Goal: Task Accomplishment & Management: Use online tool/utility

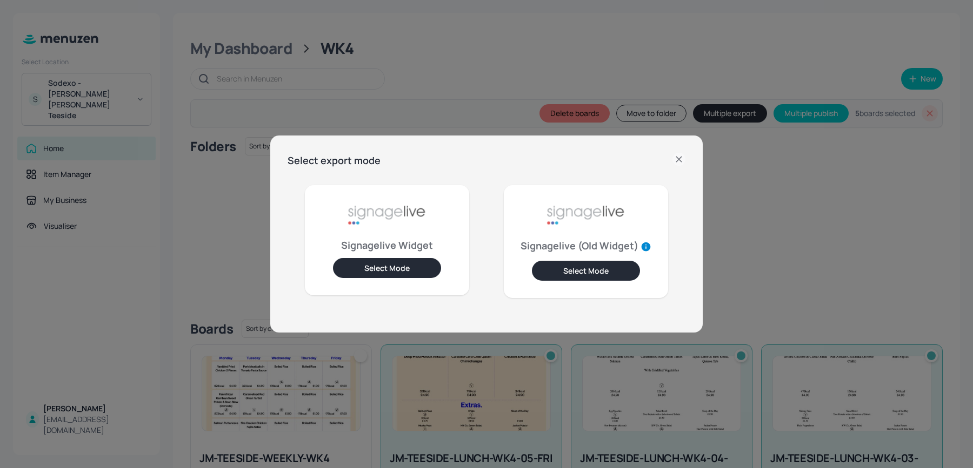
scroll to position [226, 0]
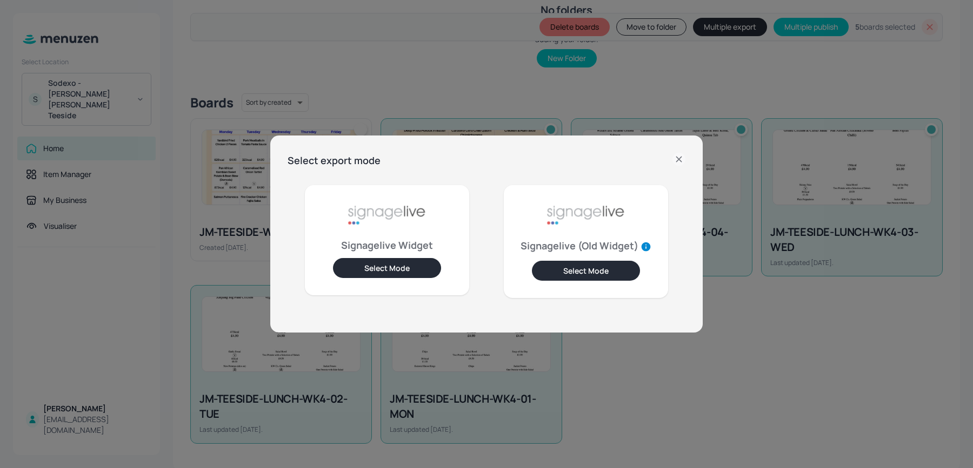
click at [45, 46] on div "Select export mode Signagelive Widget Select Mode Signagelive (Old Widget) Sele…" at bounding box center [486, 234] width 973 height 468
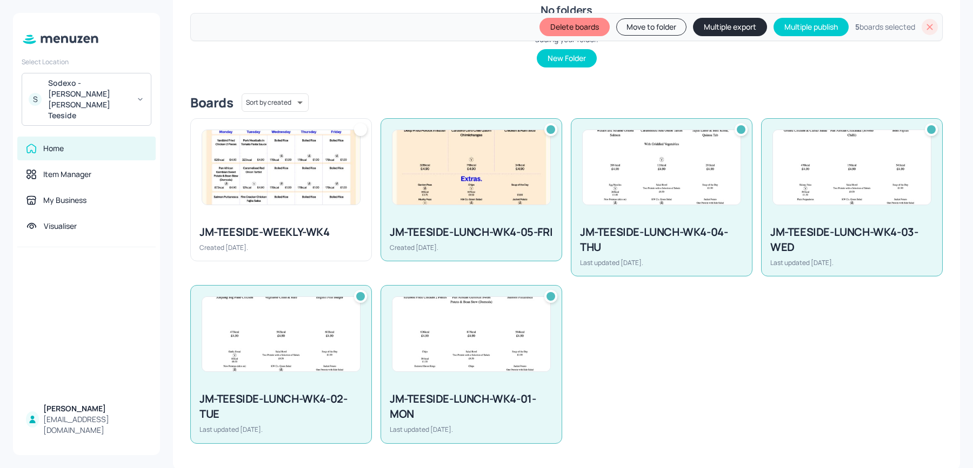
click at [936, 30] on div "Delete boards Move to folder Multiple export Multiple publish 5 boards selected" at bounding box center [566, 27] width 752 height 28
click at [930, 27] on icon at bounding box center [929, 27] width 11 height 11
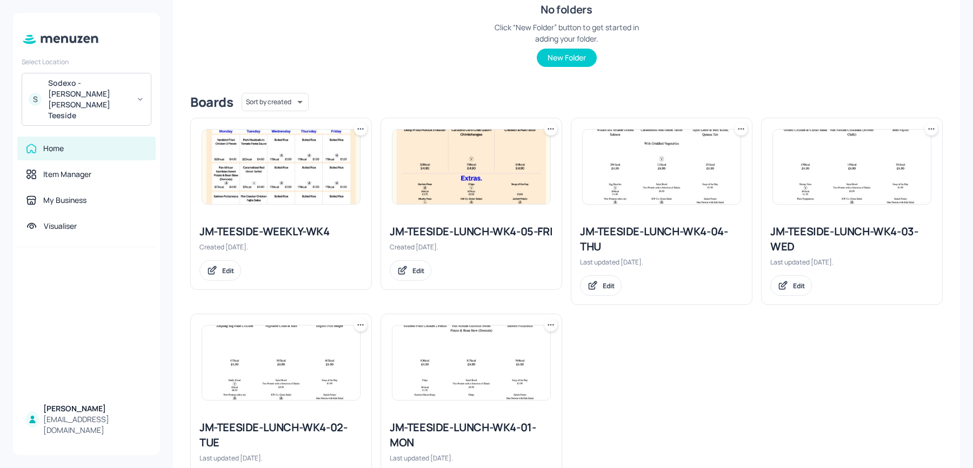
click at [95, 91] on div "Sodexo - [PERSON_NAME] [PERSON_NAME] Teeside" at bounding box center [89, 99] width 82 height 43
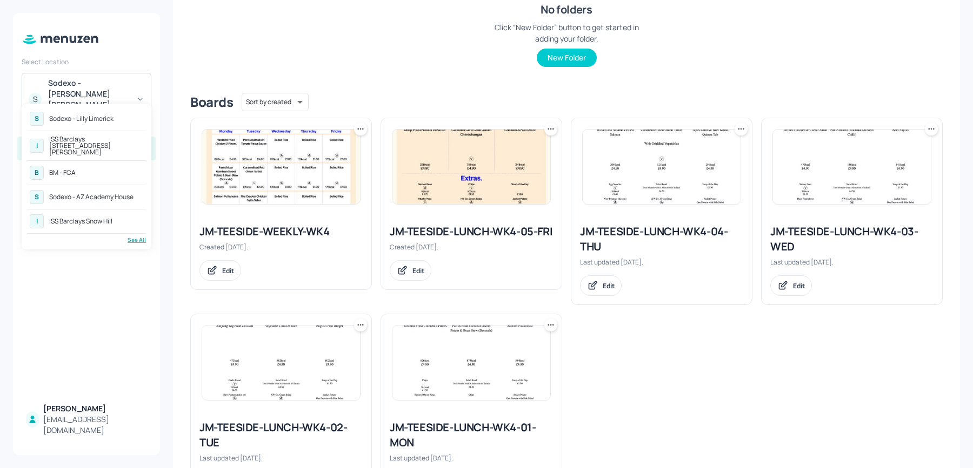
click at [70, 142] on div "ISS Barclays [STREET_ADDRESS][PERSON_NAME]" at bounding box center [96, 145] width 94 height 19
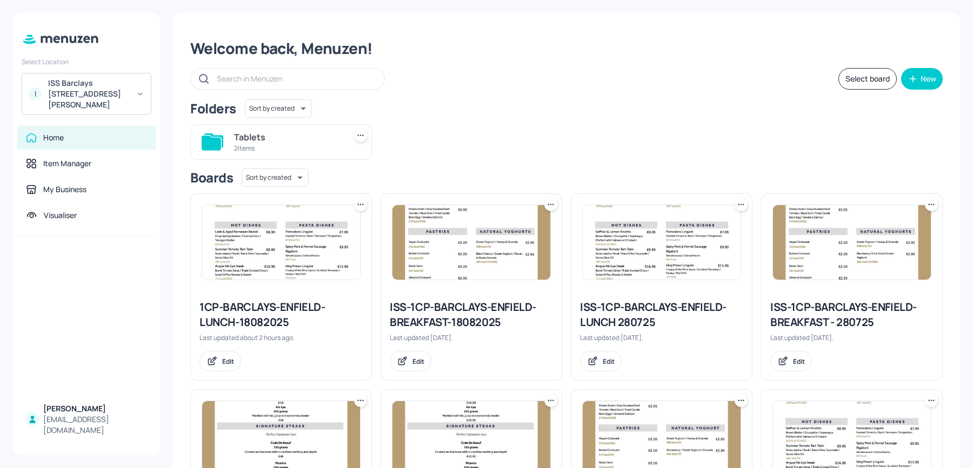
click at [57, 85] on div "ISS Barclays [STREET_ADDRESS][PERSON_NAME]" at bounding box center [89, 94] width 82 height 32
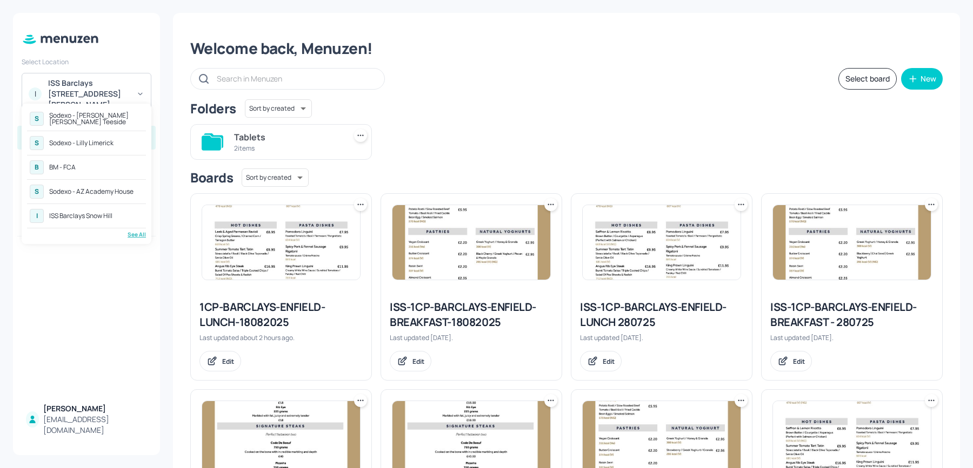
click at [96, 221] on div "I ISS Barclays Snow Hill" at bounding box center [86, 215] width 119 height 19
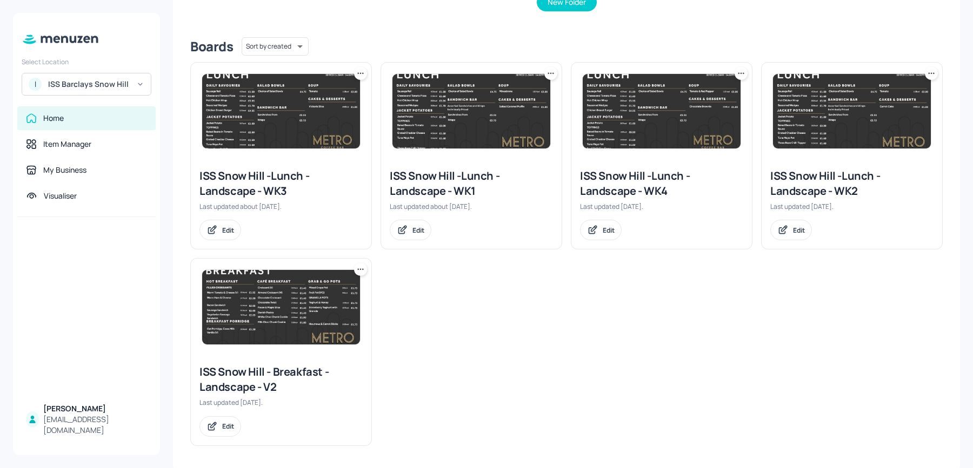
scroll to position [246, 0]
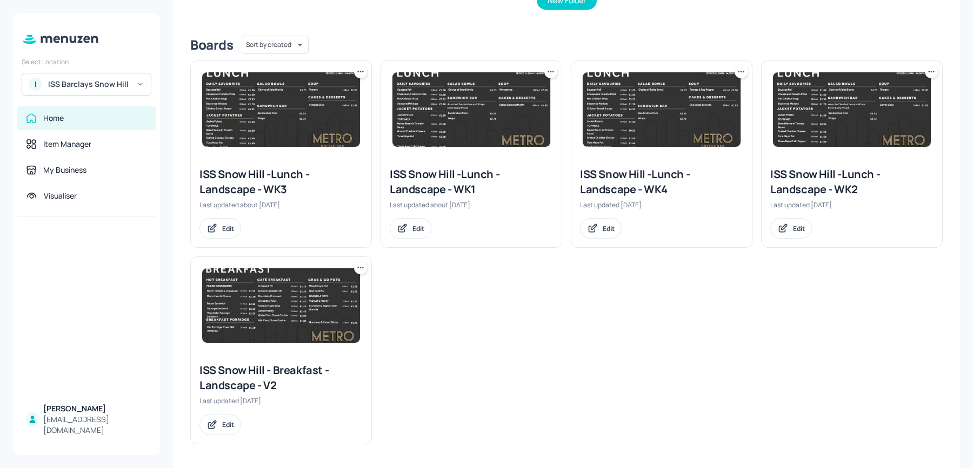
click at [243, 180] on div "ISS Snow Hill -Lunch - Landscape - WK3" at bounding box center [280, 182] width 163 height 30
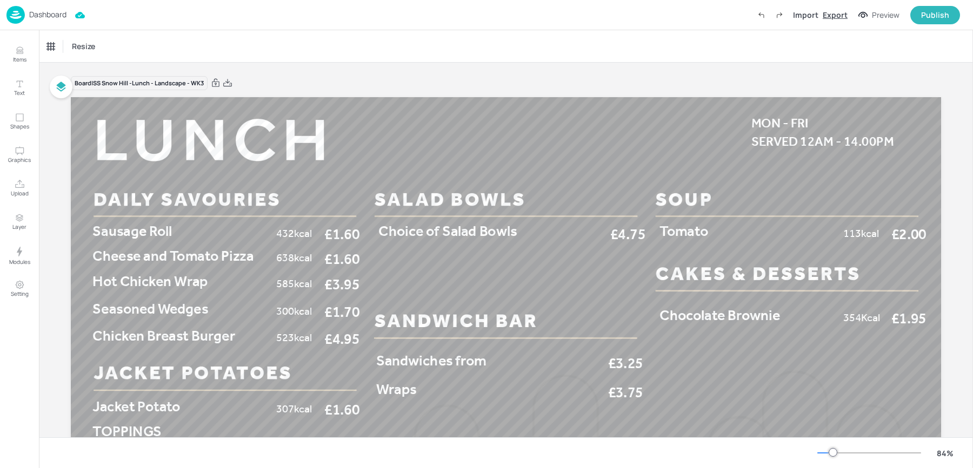
click at [830, 13] on div "Export" at bounding box center [834, 14] width 25 height 11
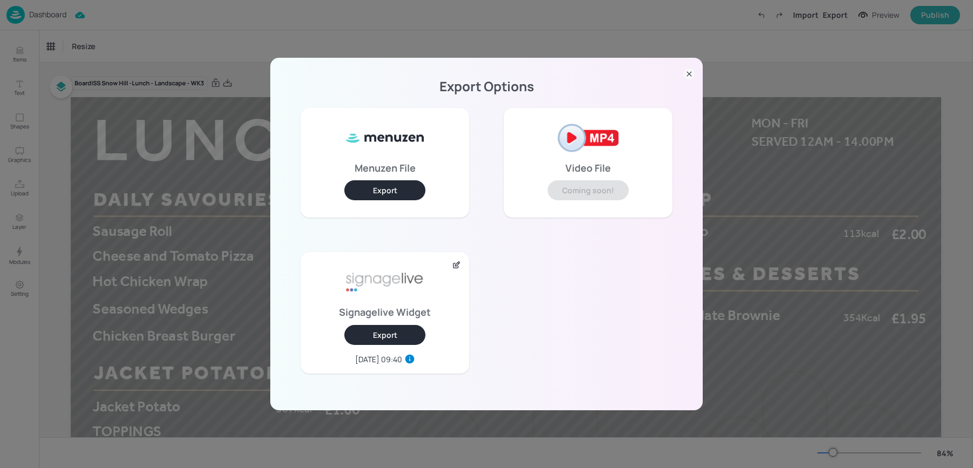
click at [388, 327] on button "Export" at bounding box center [384, 335] width 81 height 20
